Goal: Transaction & Acquisition: Purchase product/service

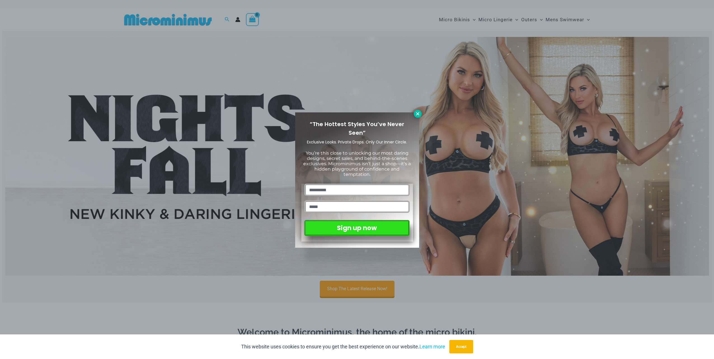
click at [417, 110] on button at bounding box center [418, 114] width 8 height 8
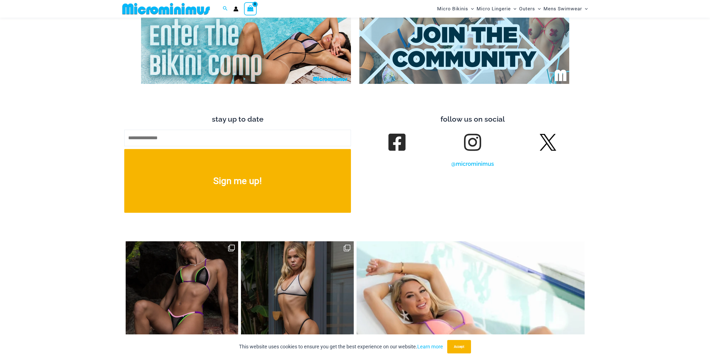
scroll to position [2209, 0]
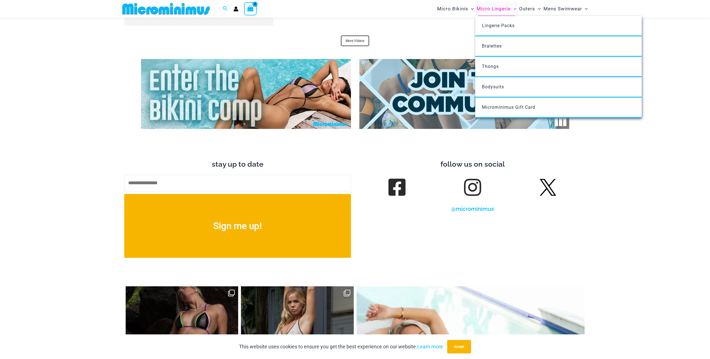
click at [488, 8] on span "Micro Lingerie" at bounding box center [493, 9] width 34 height 14
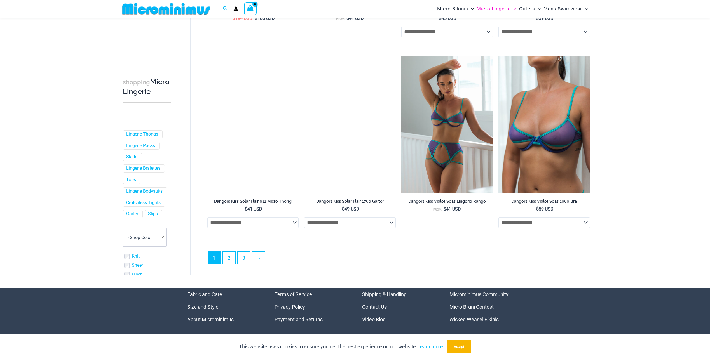
scroll to position [1366, 0]
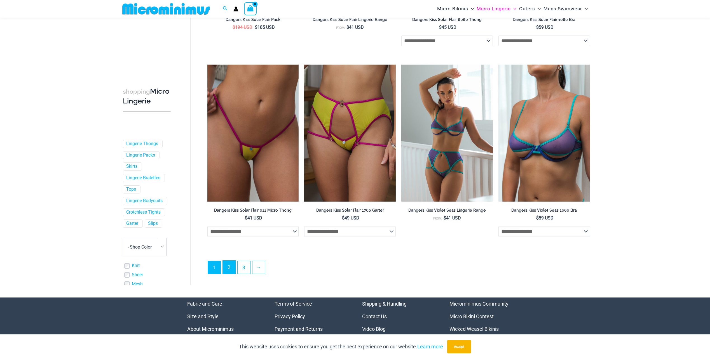
click at [230, 272] on link "2" at bounding box center [229, 267] width 13 height 13
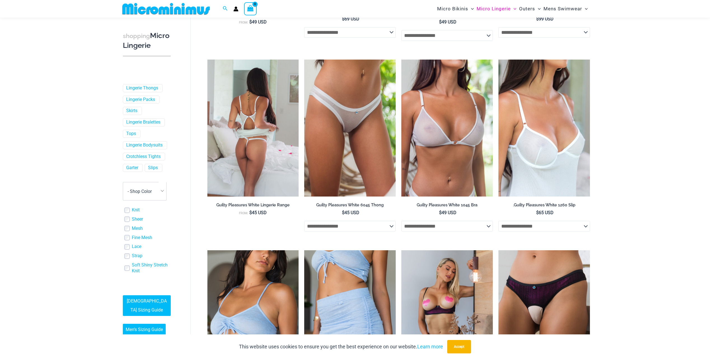
scroll to position [471, 0]
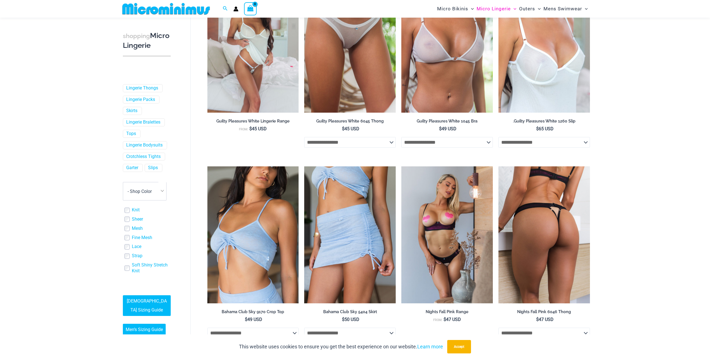
click at [531, 283] on img at bounding box center [543, 234] width 91 height 137
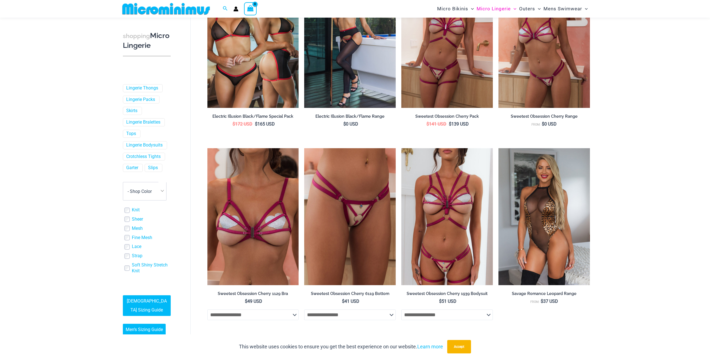
scroll to position [863, 0]
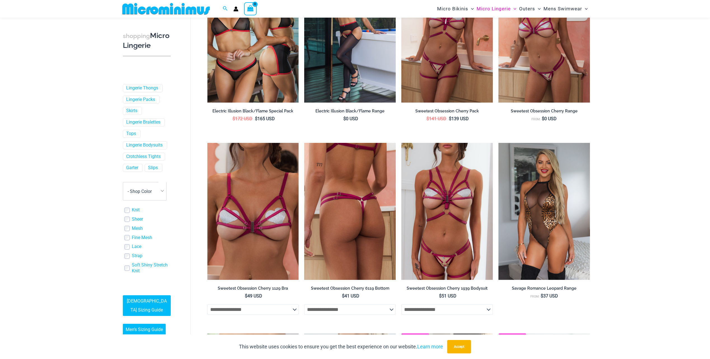
click at [377, 233] on img at bounding box center [349, 211] width 91 height 137
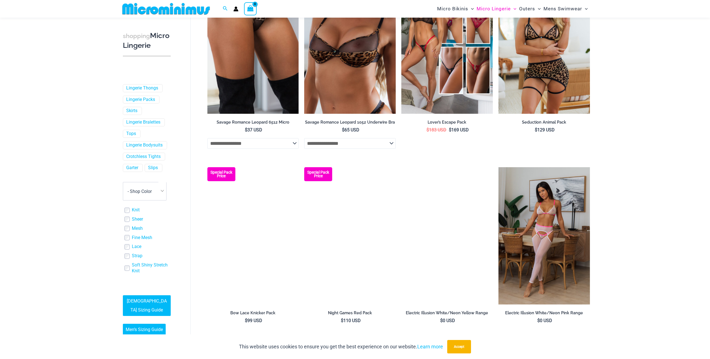
scroll to position [1282, 0]
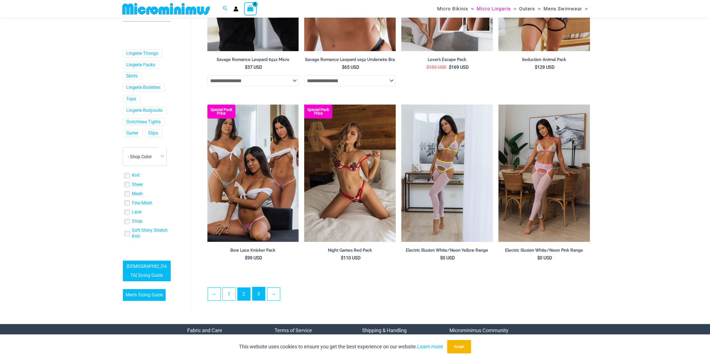
click at [264, 297] on link "3" at bounding box center [258, 293] width 13 height 13
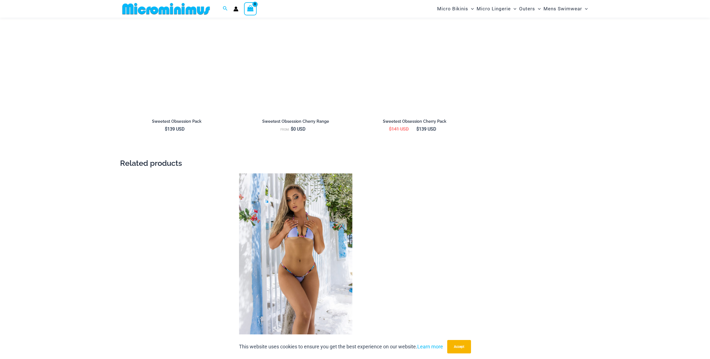
scroll to position [723, 0]
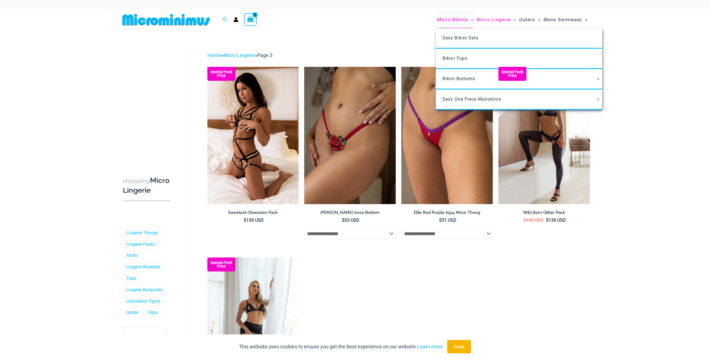
click at [452, 17] on span "Micro Bikinis" at bounding box center [452, 20] width 31 height 14
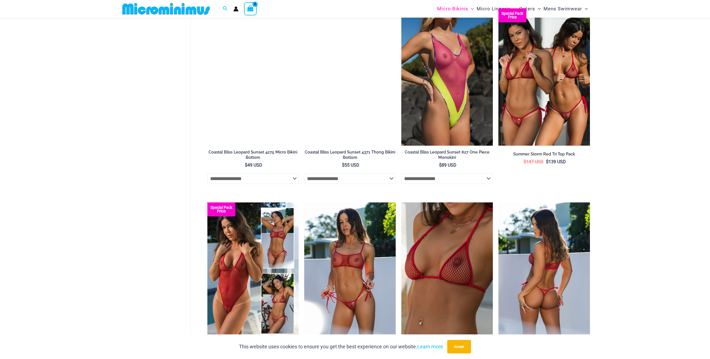
scroll to position [1170, 0]
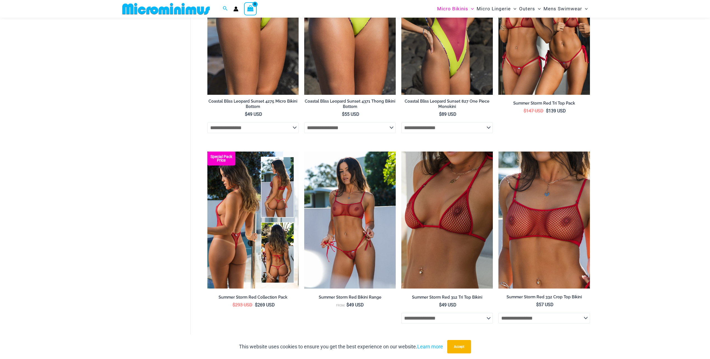
click at [250, 243] on img at bounding box center [252, 220] width 91 height 137
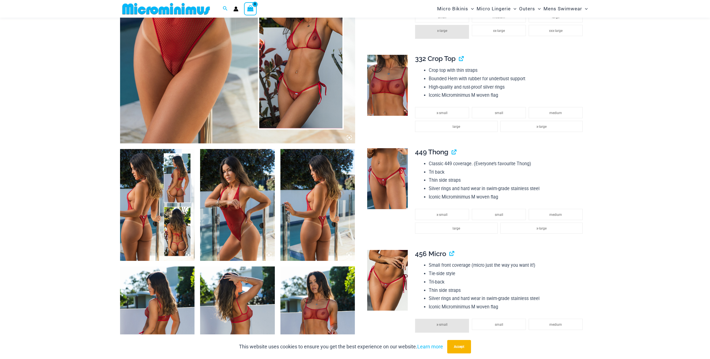
scroll to position [303, 0]
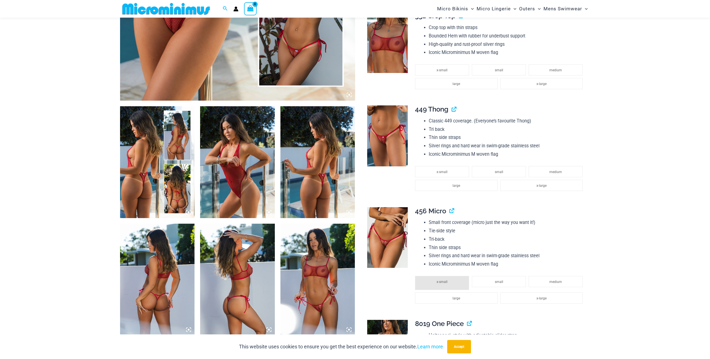
click at [305, 274] on img at bounding box center [317, 280] width 75 height 112
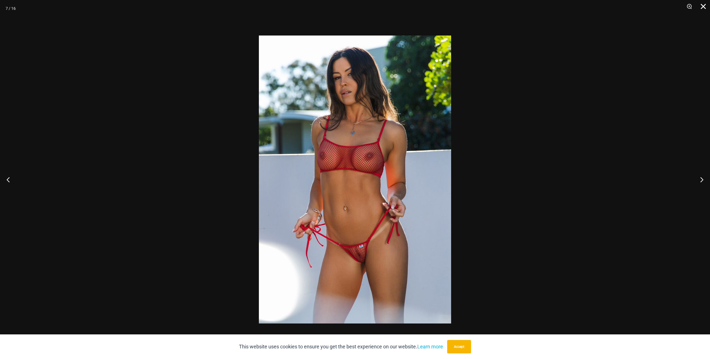
click at [702, 8] on button "Close" at bounding box center [701, 8] width 14 height 17
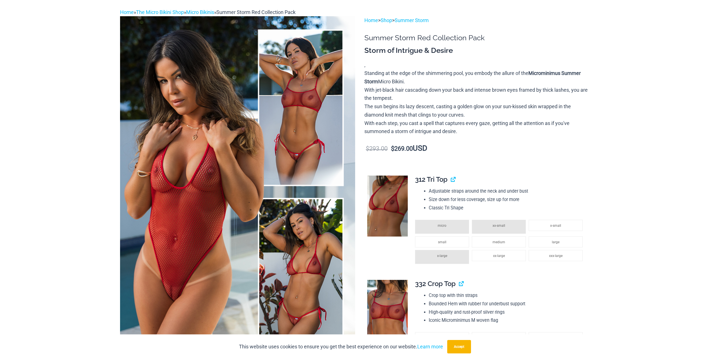
scroll to position [0, 0]
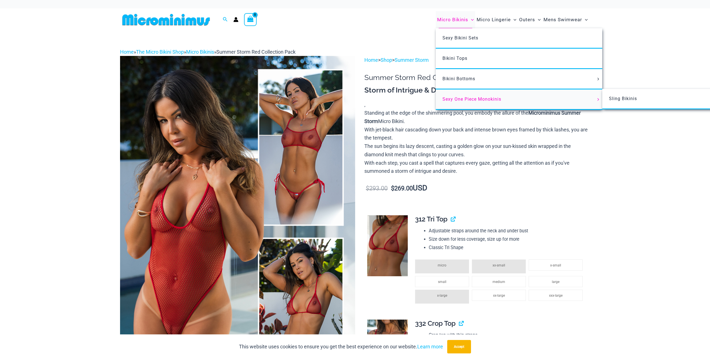
click at [464, 99] on span "Sexy One Piece Monokinis" at bounding box center [471, 99] width 59 height 5
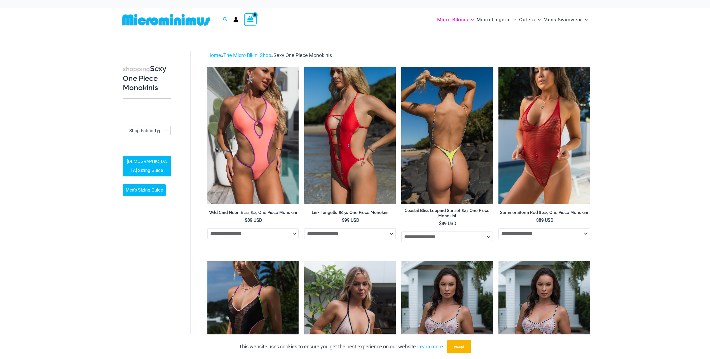
click at [429, 163] on img at bounding box center [446, 135] width 91 height 137
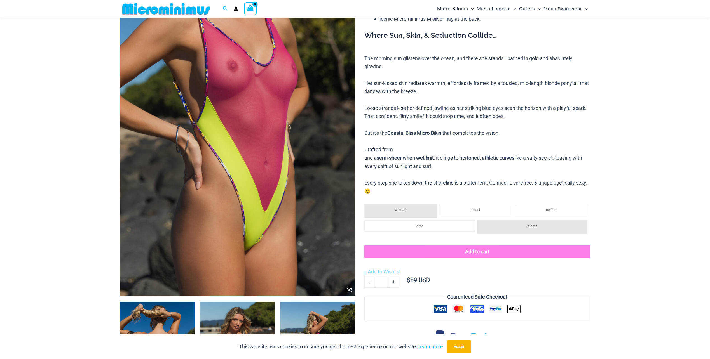
scroll to position [303, 0]
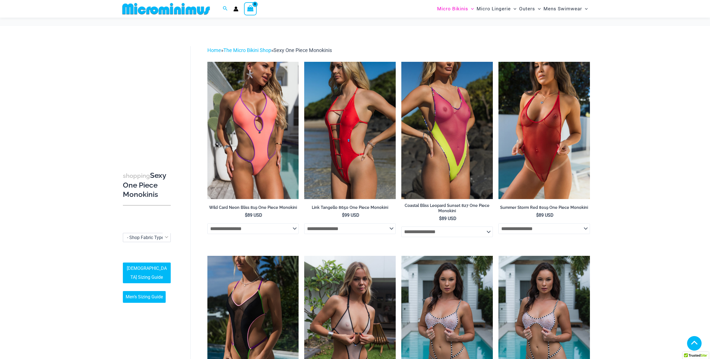
scroll to position [307, 0]
